Goal: Task Accomplishment & Management: Manage account settings

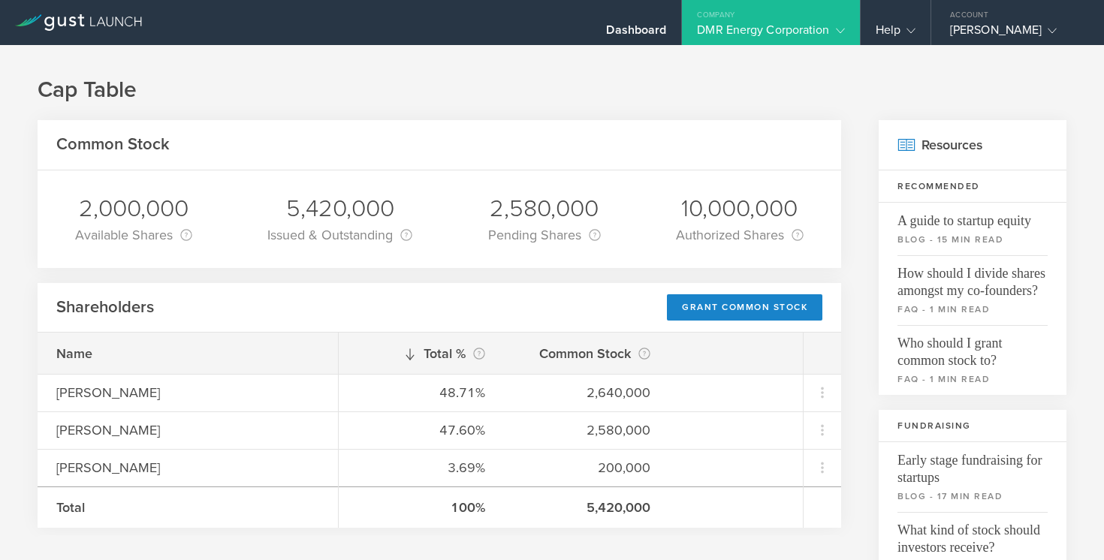
click at [634, 91] on h1 "Cap Table" at bounding box center [552, 90] width 1029 height 30
click at [661, 32] on div "Dashboard" at bounding box center [636, 34] width 60 height 23
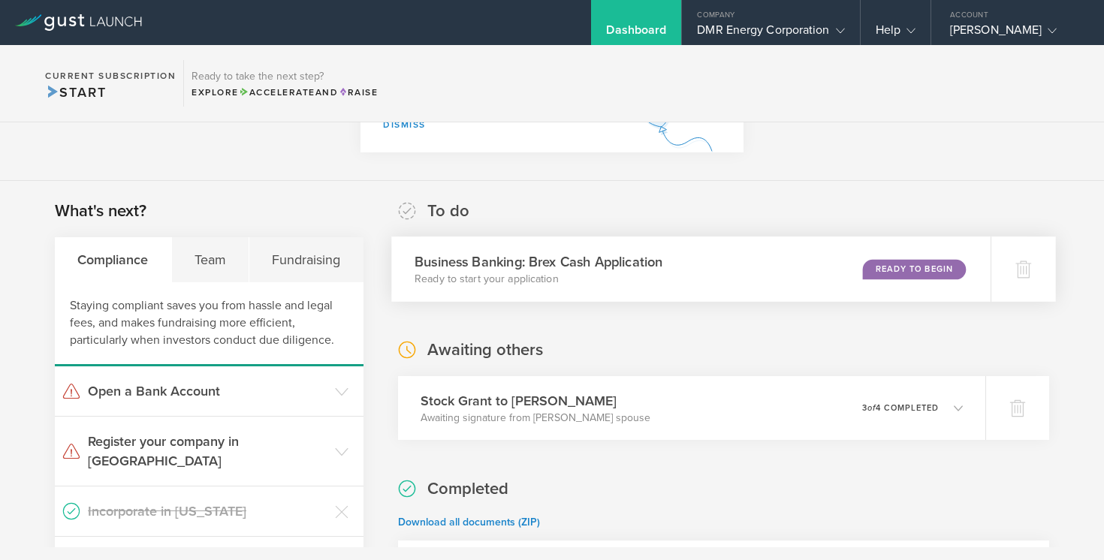
scroll to position [270, 0]
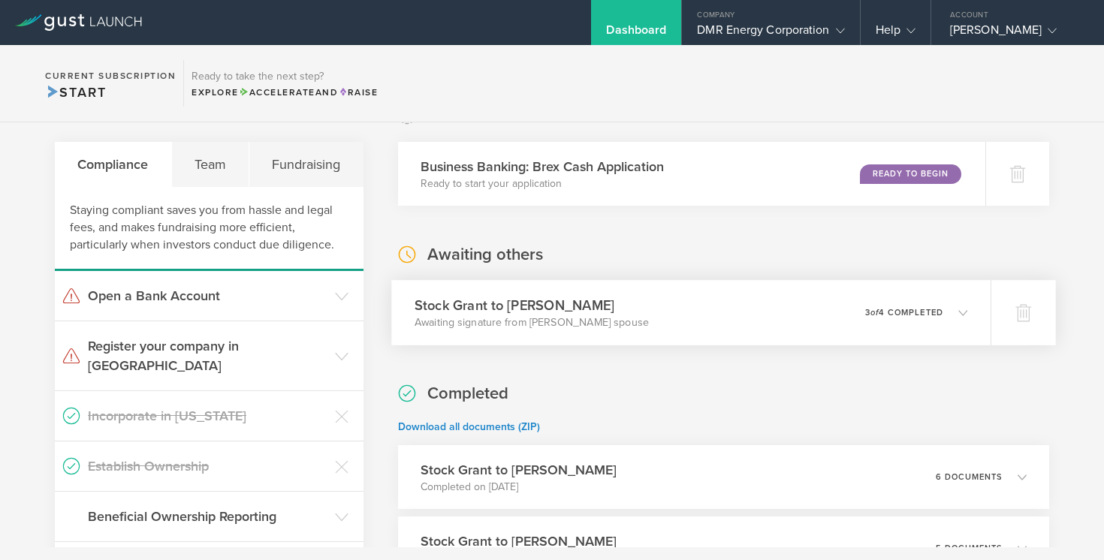
click at [904, 309] on p "3 of 4 completed" at bounding box center [904, 313] width 78 height 8
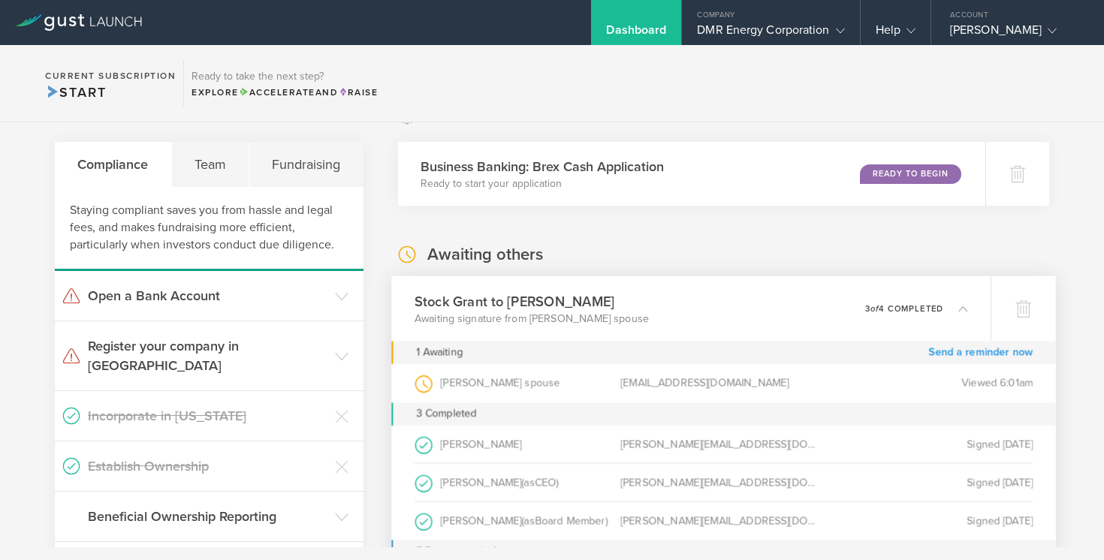
click at [968, 352] on link "Send a reminder now" at bounding box center [981, 352] width 104 height 23
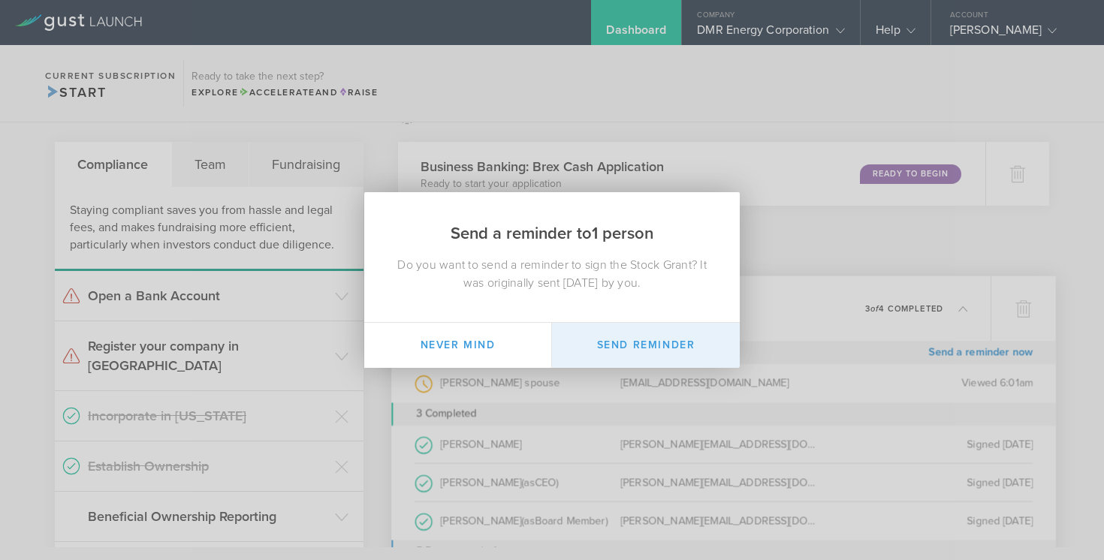
click at [690, 341] on button "Send Reminder" at bounding box center [646, 345] width 188 height 45
